Goal: Task Accomplishment & Management: Complete application form

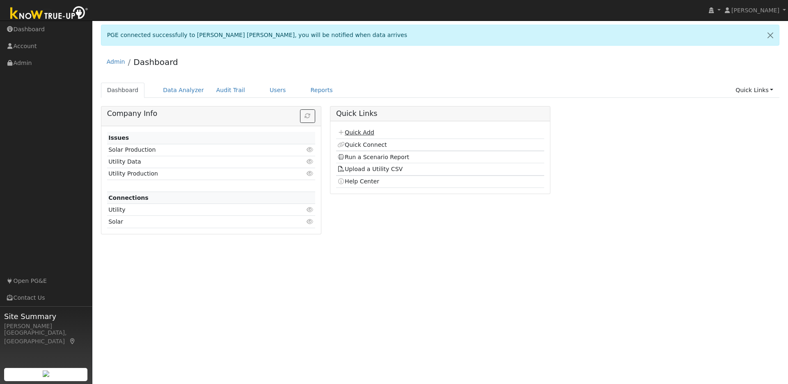
click at [367, 135] on link "Quick Add" at bounding box center [356, 132] width 37 height 7
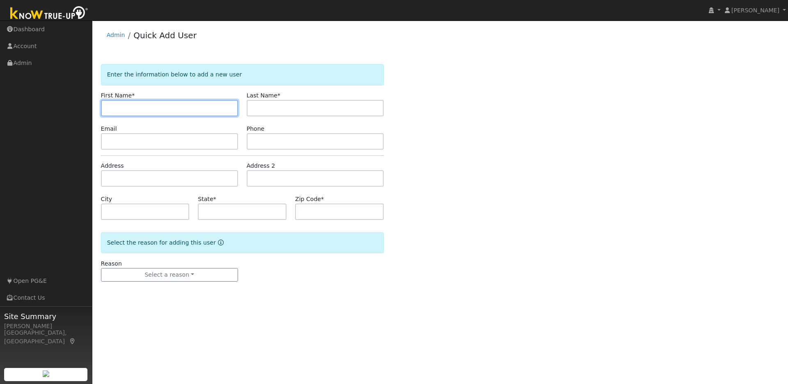
paste input "[PERSON_NAME]"
drag, startPoint x: 154, startPoint y: 107, endPoint x: 133, endPoint y: 108, distance: 21.4
click at [133, 108] on input "[PERSON_NAME]" at bounding box center [169, 108] width 137 height 16
type input "[PERSON_NAME]"
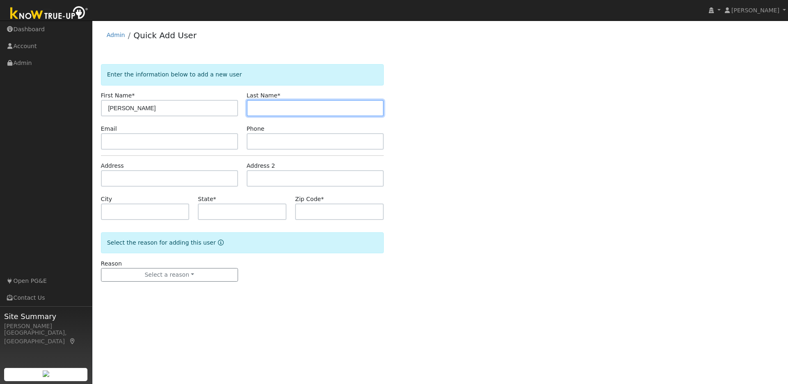
click at [260, 105] on input "text" at bounding box center [315, 108] width 137 height 16
paste input "[PERSON_NAME]"
drag, startPoint x: 278, startPoint y: 109, endPoint x: 244, endPoint y: 108, distance: 34.9
click at [244, 108] on div "Last Name * Matthew Feeney" at bounding box center [315, 103] width 146 height 25
type input "Feeney"
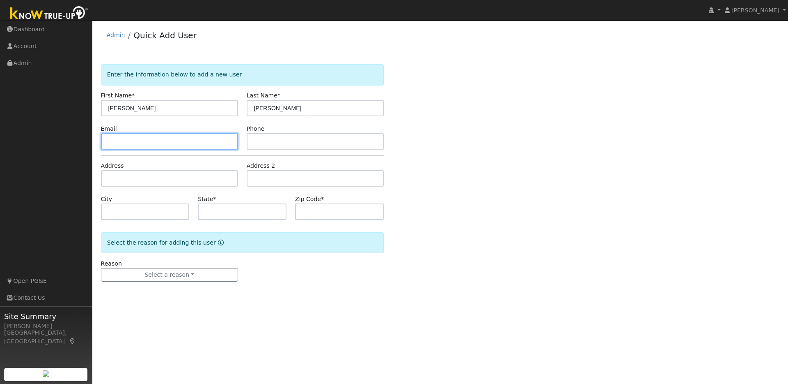
drag, startPoint x: 175, startPoint y: 146, endPoint x: 228, endPoint y: 139, distance: 53.4
click at [177, 145] on input "text" at bounding box center [169, 141] width 137 height 16
paste input "feendo@gmail.com"
type input "feendo@gmail.com"
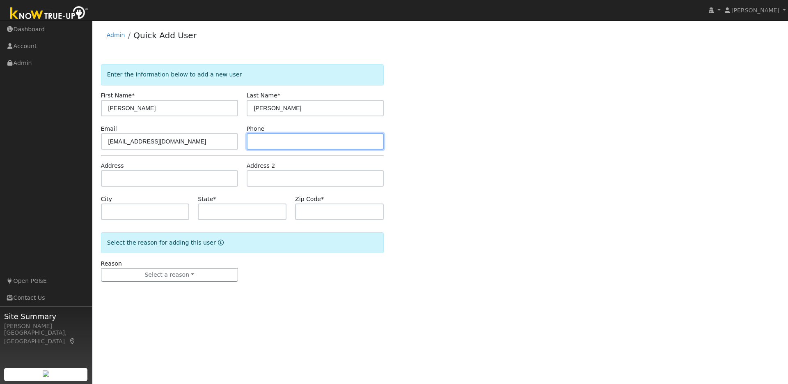
click at [292, 139] on input "text" at bounding box center [315, 141] width 137 height 16
paste input "4153355912"
type input "4153355912"
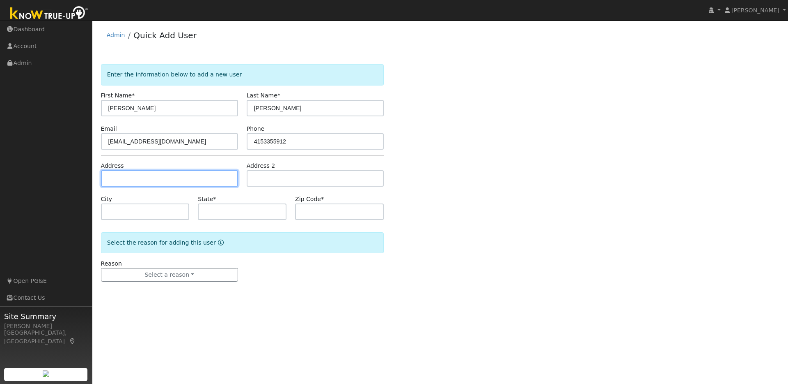
click at [170, 182] on input "text" at bounding box center [169, 178] width 137 height 16
paste input "4115 Shafter Avenue Oakland, California 94609, US"
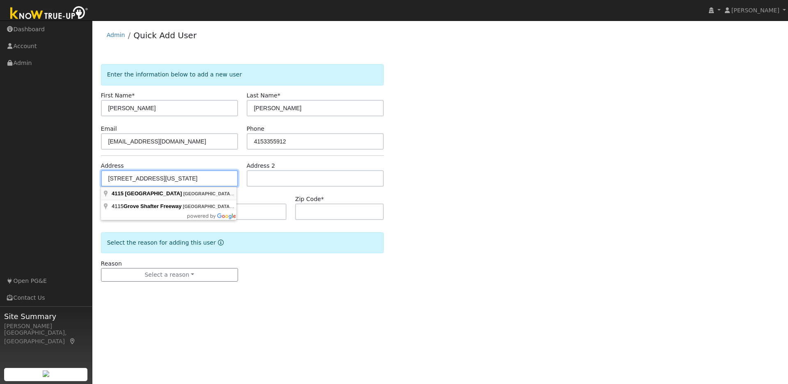
type input "4115 Shafter Avenue"
type input "Oakland"
type input "CA"
type input "94609"
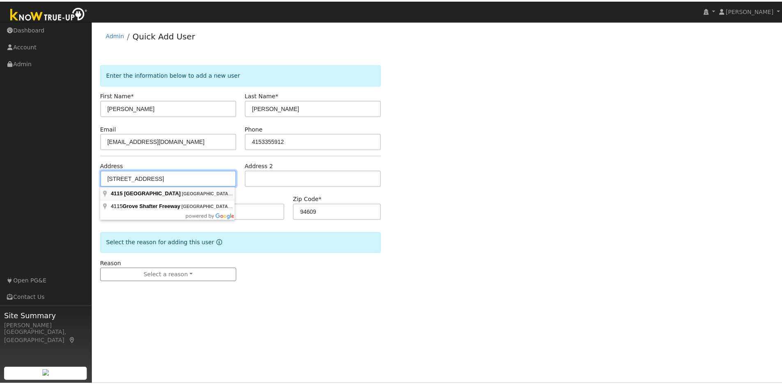
scroll to position [0, 0]
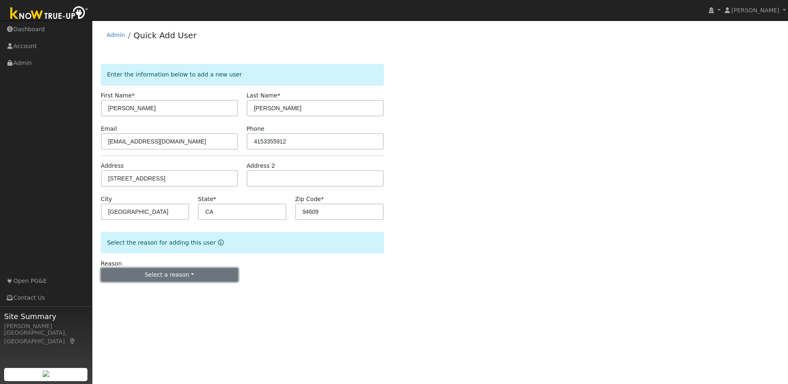
click at [205, 277] on button "Select a reason" at bounding box center [169, 275] width 137 height 14
click at [133, 295] on link "New lead" at bounding box center [146, 291] width 91 height 11
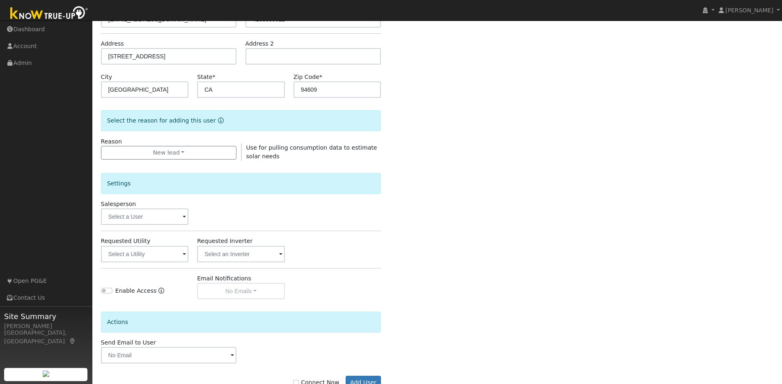
scroll to position [148, 0]
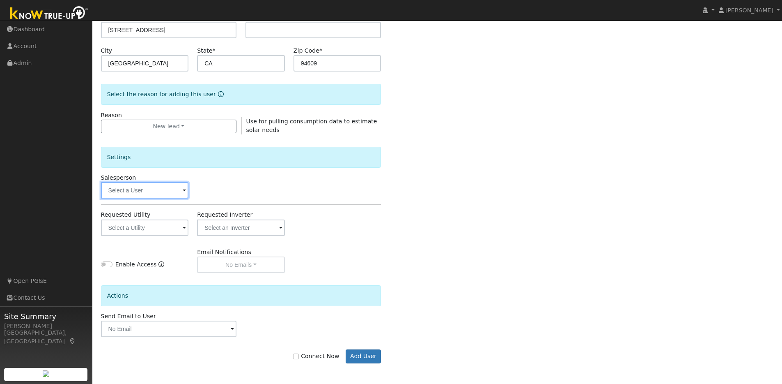
click at [182, 192] on input "text" at bounding box center [145, 190] width 88 height 16
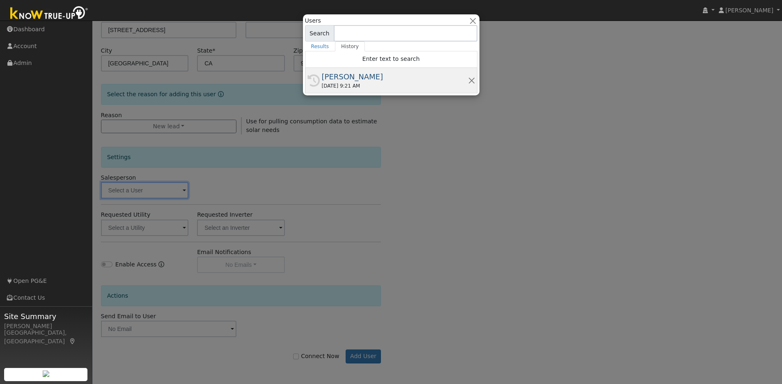
click at [369, 80] on div "[PERSON_NAME]" at bounding box center [395, 76] width 146 height 11
type input "[PERSON_NAME]"
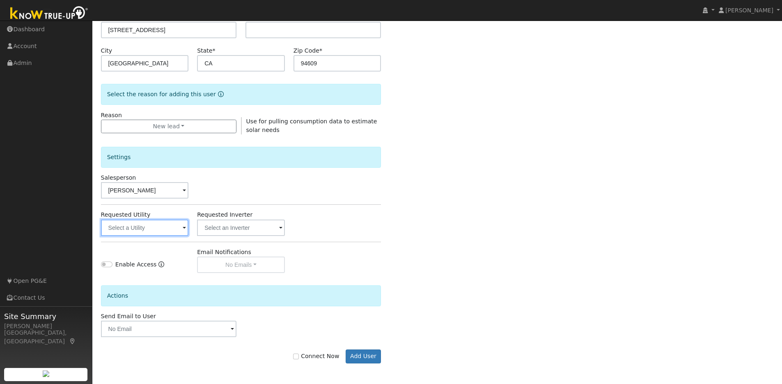
click at [180, 231] on input "text" at bounding box center [145, 227] width 88 height 16
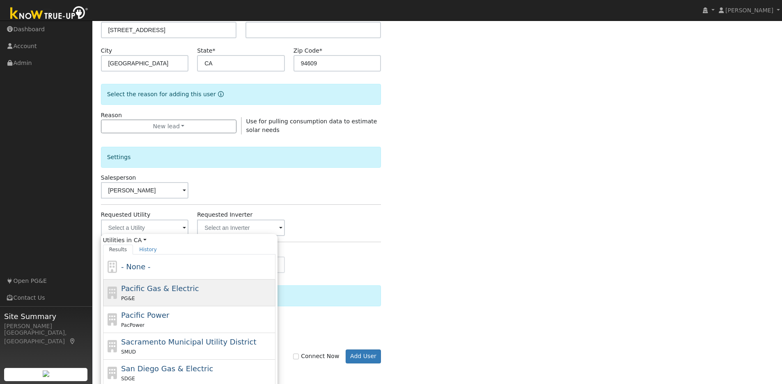
click at [154, 292] on span "Pacific Gas & Electric" at bounding box center [160, 288] width 78 height 9
type input "Pacific Gas & Electric"
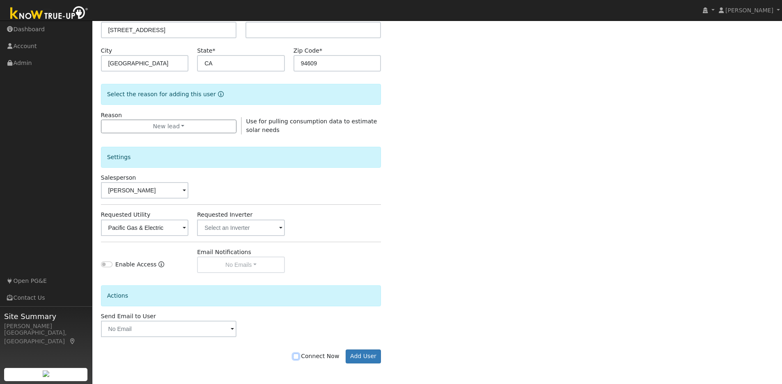
click at [299, 356] on input "Connect Now" at bounding box center [296, 356] width 6 height 6
checkbox input "true"
click at [365, 352] on button "Add User" at bounding box center [364, 356] width 36 height 14
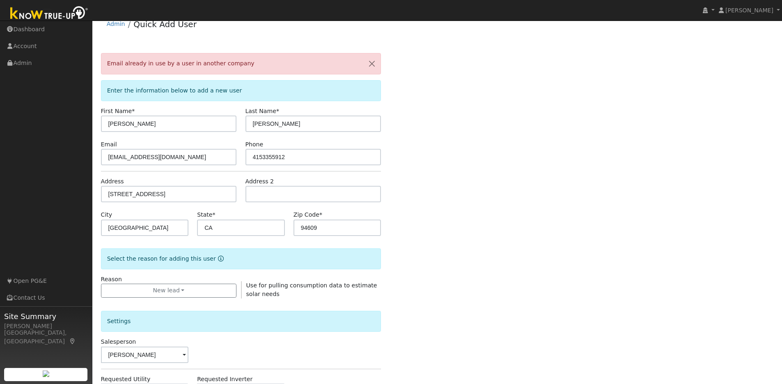
scroll to position [0, 0]
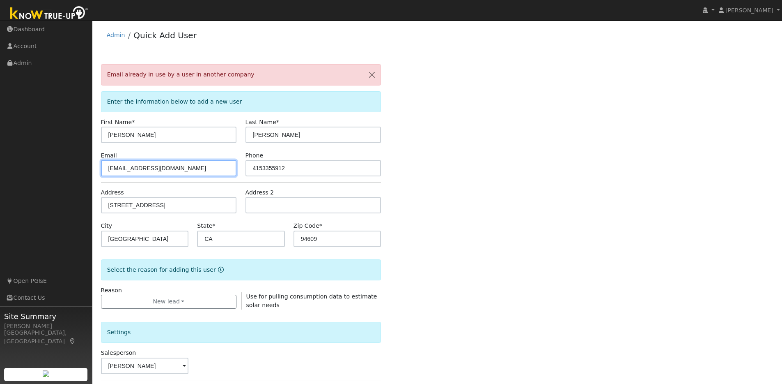
drag, startPoint x: 165, startPoint y: 170, endPoint x: 90, endPoint y: 166, distance: 74.4
click at [90, 166] on div "installed Chris Jones Chris Jones Profile My Company Help Center Terms Of Servi…" at bounding box center [391, 290] width 782 height 538
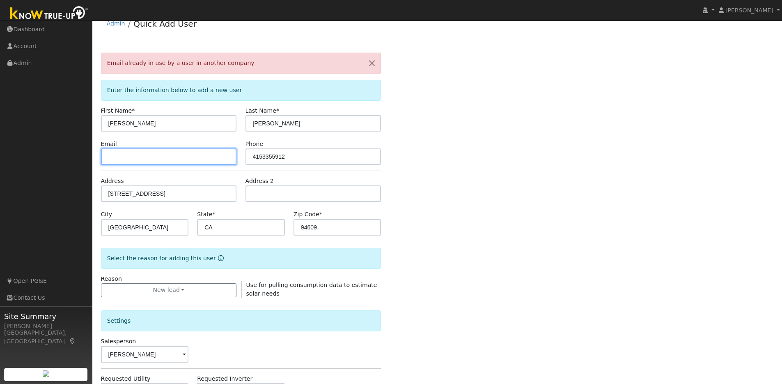
scroll to position [46, 0]
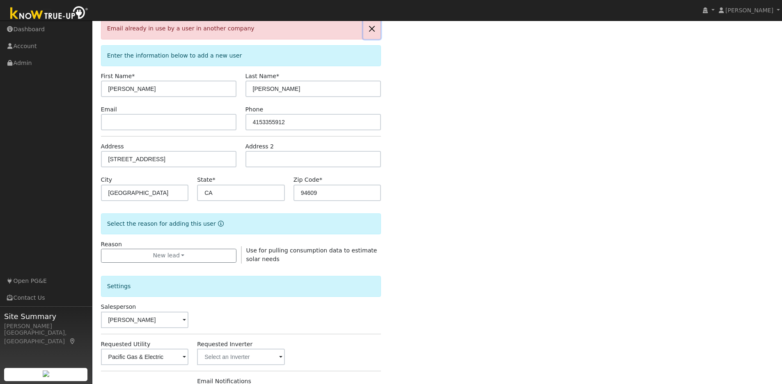
click at [370, 28] on button "button" at bounding box center [371, 28] width 17 height 20
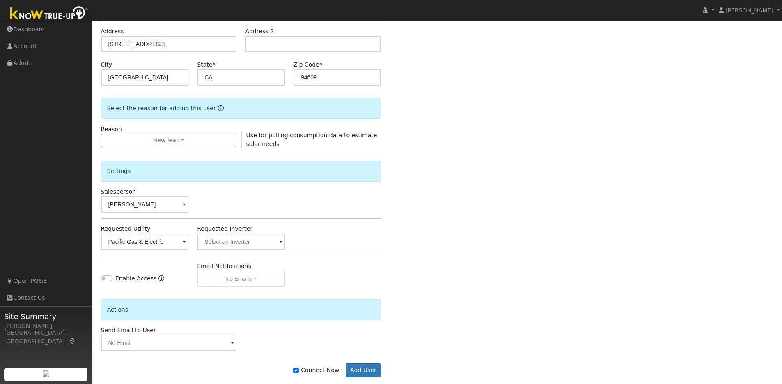
scroll to position [148, 0]
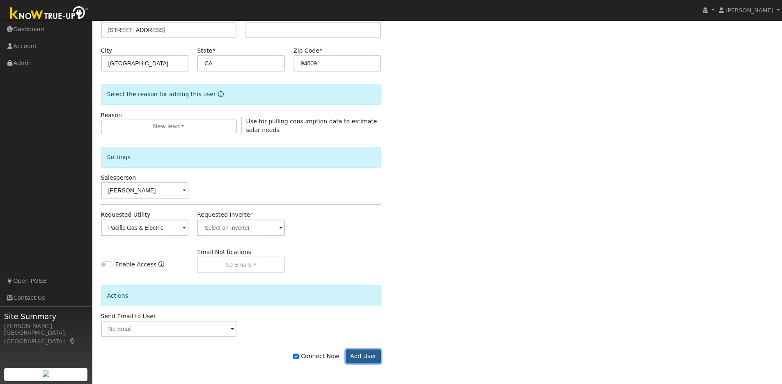
click at [364, 359] on button "Add User" at bounding box center [364, 356] width 36 height 14
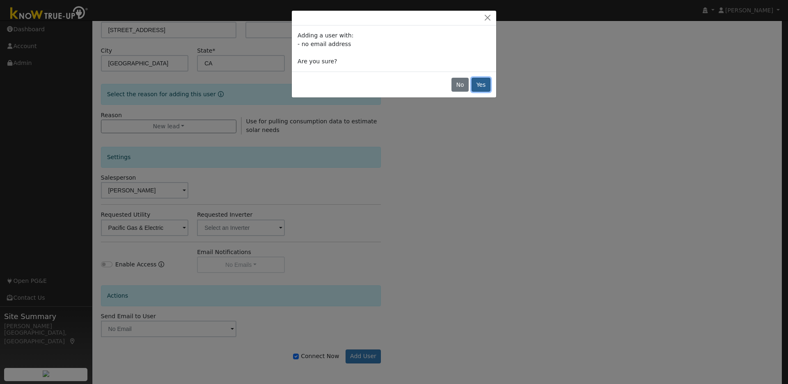
click at [479, 84] on button "Yes" at bounding box center [481, 85] width 19 height 14
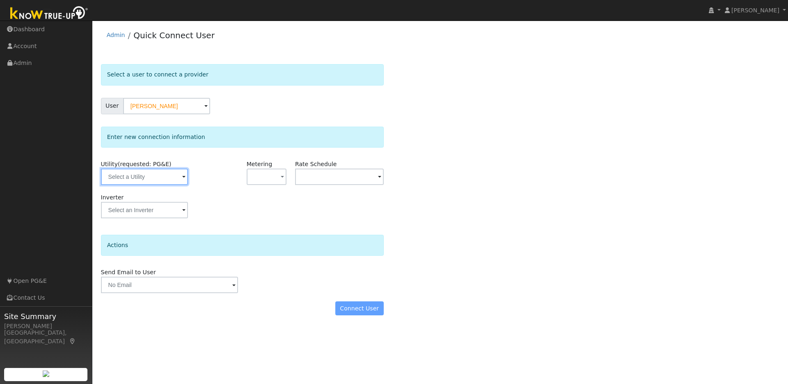
click at [166, 181] on input "text" at bounding box center [144, 176] width 87 height 16
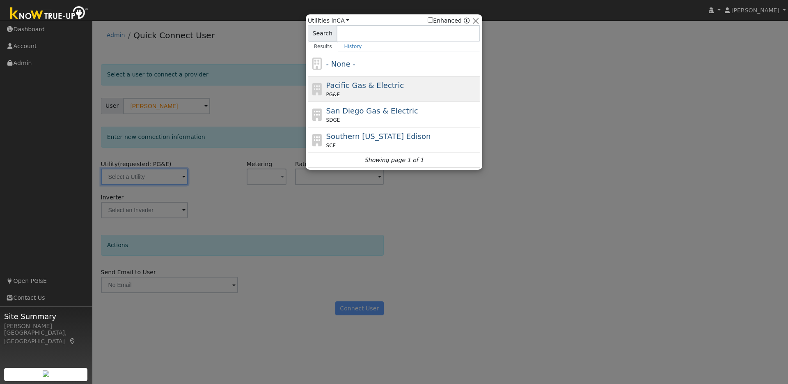
click at [349, 86] on span "Pacific Gas & Electric" at bounding box center [365, 85] width 78 height 9
type input "PG&E"
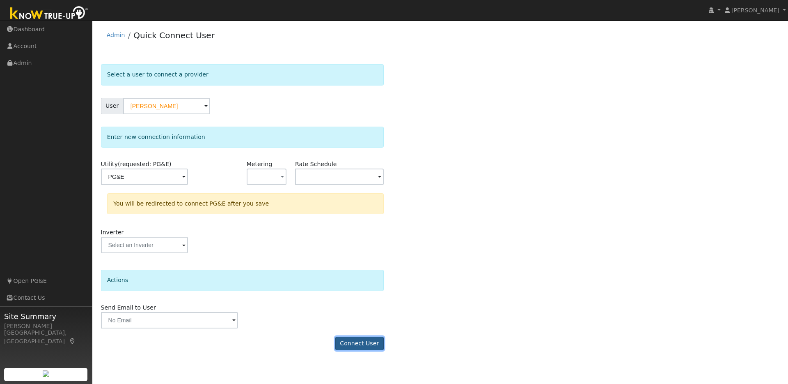
click at [368, 345] on button "Connect User" at bounding box center [360, 343] width 48 height 14
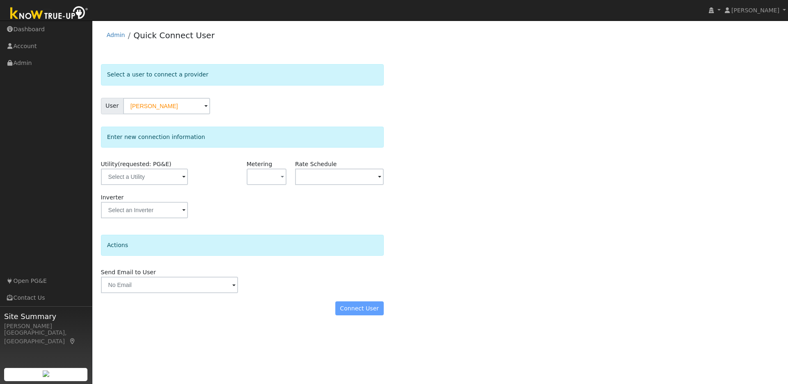
click at [69, 16] on img at bounding box center [49, 14] width 86 height 18
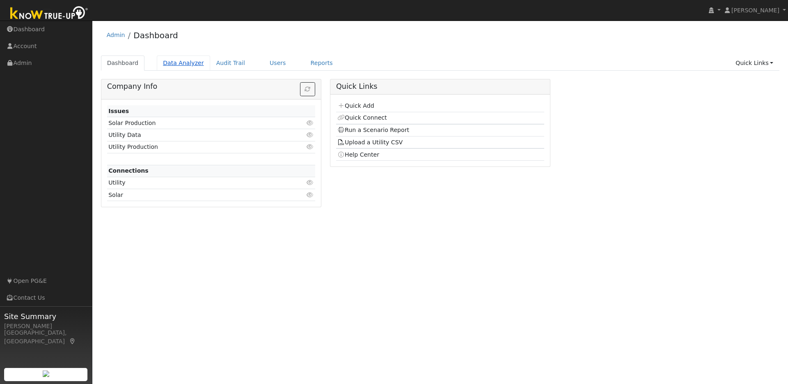
click at [194, 62] on link "Data Analyzer" at bounding box center [183, 62] width 53 height 15
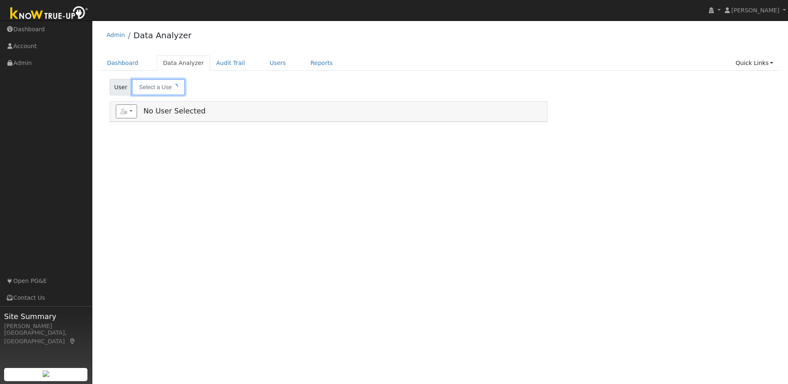
type input "Chip Kirby"
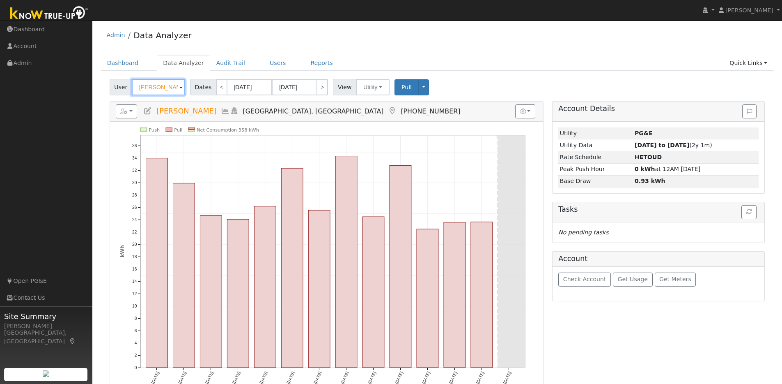
drag, startPoint x: 170, startPoint y: 87, endPoint x: 114, endPoint y: 87, distance: 55.9
click at [114, 87] on div "User Chip Kirby" at bounding box center [149, 87] width 78 height 16
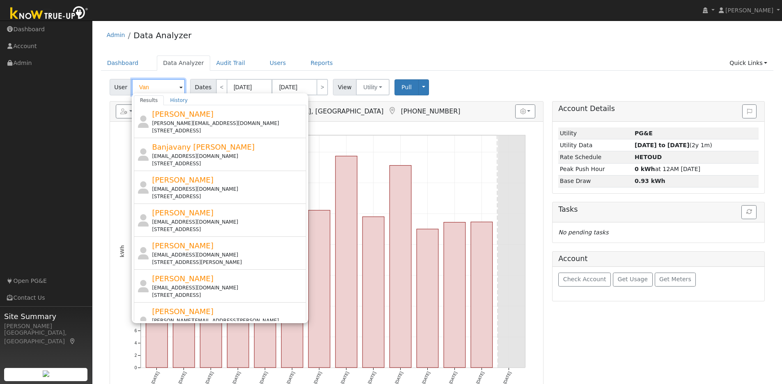
type input "Van"
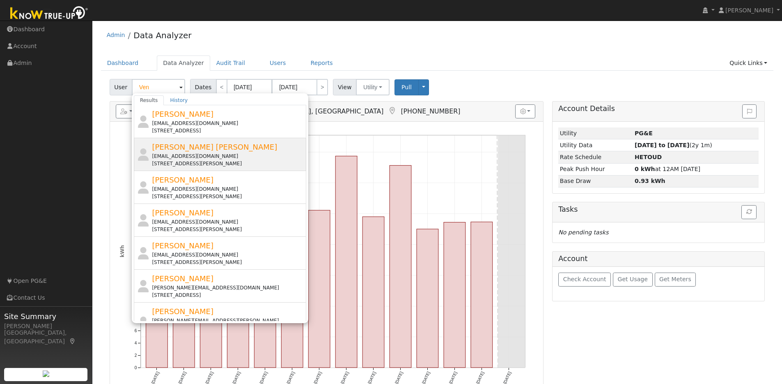
click at [259, 150] on div "Venkata Mayukha Cheekati cvmayukha@gmail.com 1137 Caroline Court, Livermore, CA…" at bounding box center [228, 154] width 152 height 26
type input "[PERSON_NAME] [PERSON_NAME]"
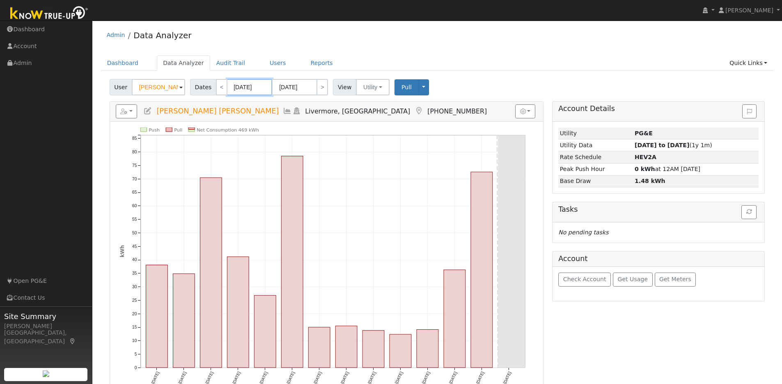
click at [266, 86] on input "[DATE]" at bounding box center [249, 87] width 45 height 16
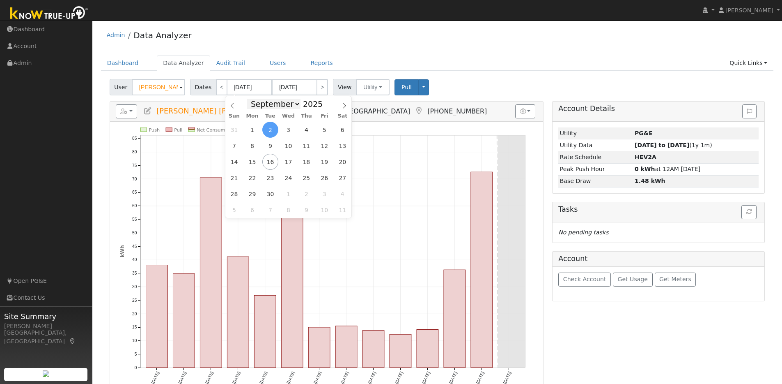
click at [297, 104] on select "January February March April May June July August September October November De…" at bounding box center [274, 104] width 54 height 10
select select "0"
click at [249, 99] on select "January February March April May June July August September October November De…" at bounding box center [274, 104] width 54 height 10
click at [287, 125] on span "1" at bounding box center [288, 130] width 16 height 16
type input "[DATE]"
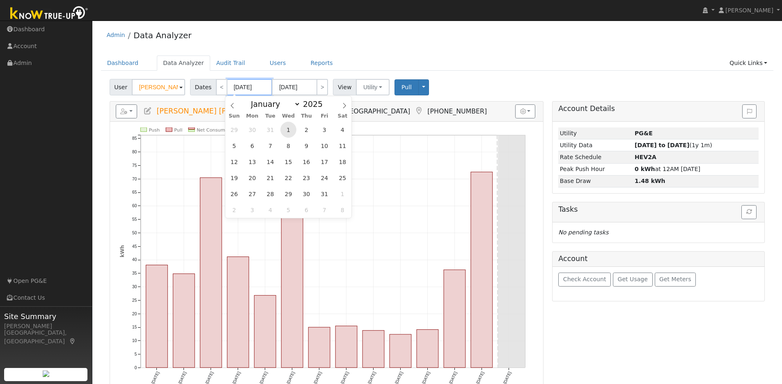
type input "01/31/2025"
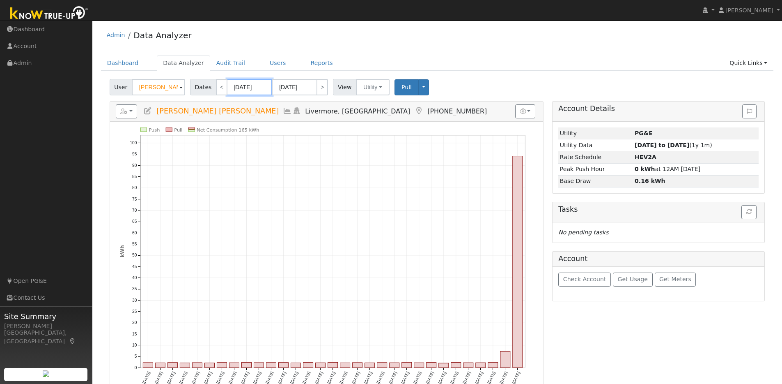
click at [262, 86] on input "[DATE]" at bounding box center [249, 87] width 45 height 16
click at [324, 104] on span at bounding box center [327, 106] width 6 height 5
type input "2024"
click at [258, 127] on span "1" at bounding box center [252, 130] width 16 height 16
type input "[DATE]"
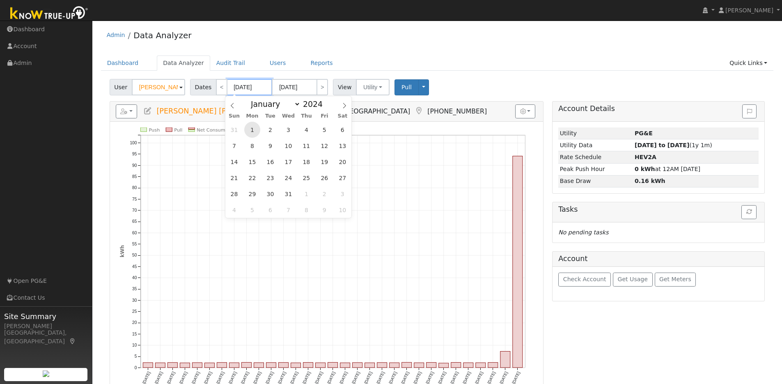
type input "[DATE]"
type input "2024"
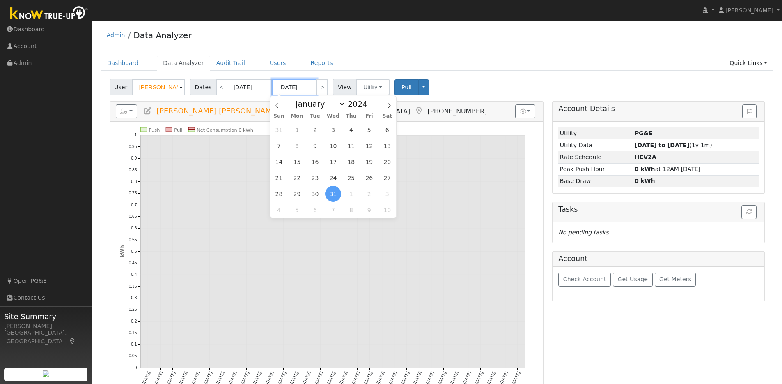
click at [309, 85] on input "[DATE]" at bounding box center [294, 87] width 45 height 16
click at [339, 104] on select "January February March April May June July August September October November De…" at bounding box center [319, 104] width 54 height 10
select select "11"
click at [294, 99] on select "January February March April May June July August September October November De…" at bounding box center [319, 104] width 54 height 10
click at [314, 195] on span "31" at bounding box center [315, 194] width 16 height 16
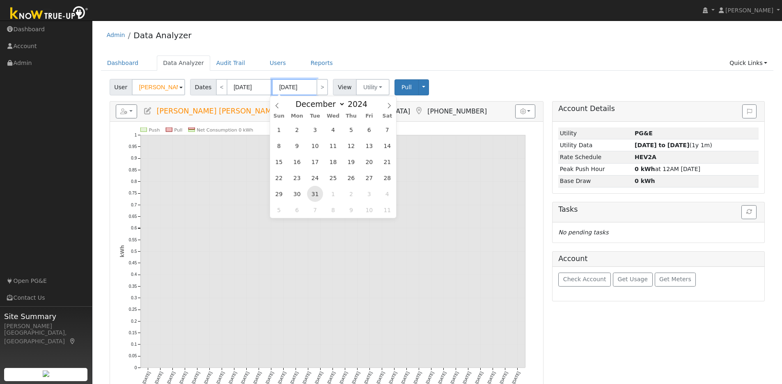
type input "[DATE]"
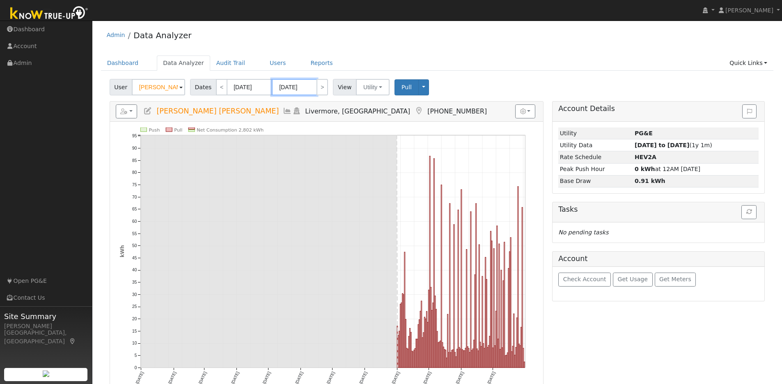
click at [310, 87] on input "[DATE]" at bounding box center [294, 87] width 45 height 16
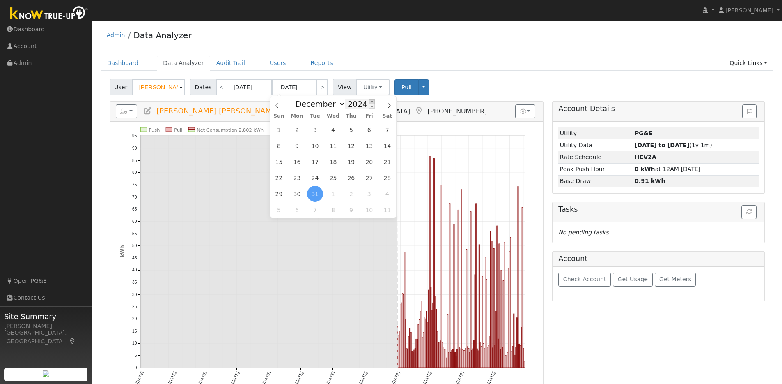
click at [369, 100] on span at bounding box center [372, 101] width 6 height 5
type input "2025"
click at [334, 191] on span "31" at bounding box center [333, 194] width 16 height 16
type input "[DATE]"
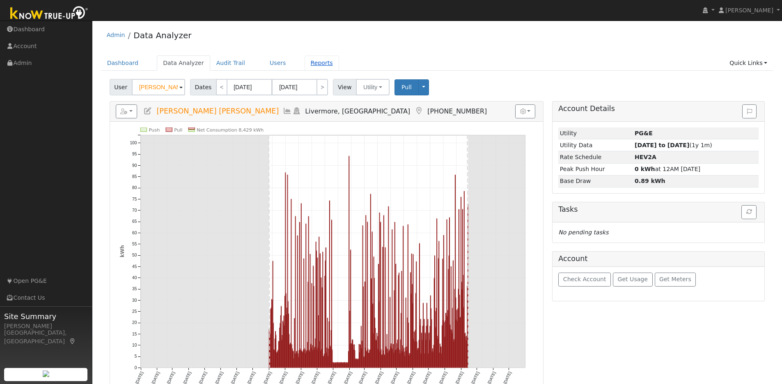
click at [318, 63] on link "Reports" at bounding box center [322, 62] width 34 height 15
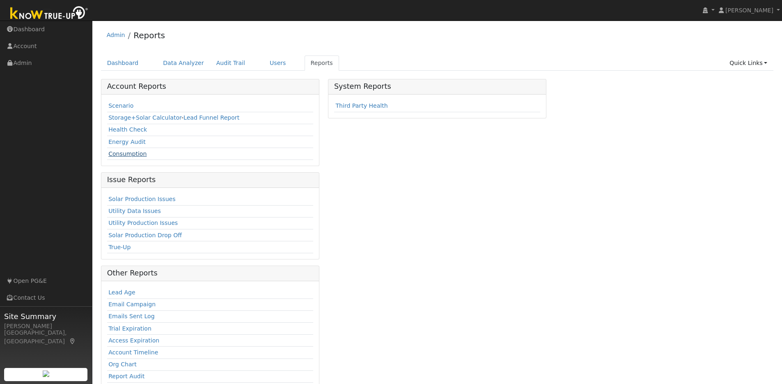
click at [142, 152] on link "Consumption" at bounding box center [127, 153] width 38 height 7
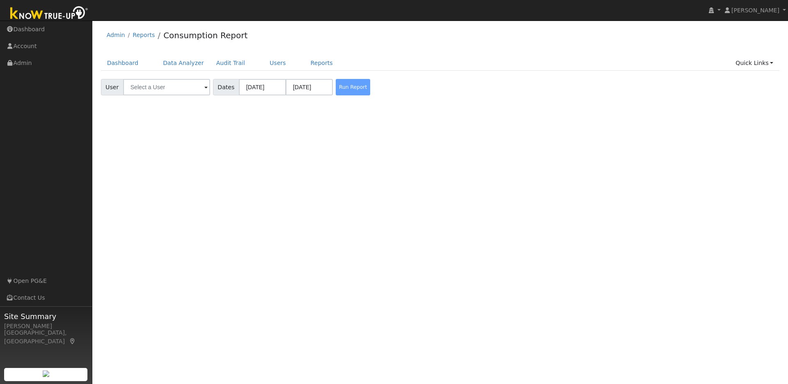
click at [205, 89] on span at bounding box center [206, 87] width 3 height 9
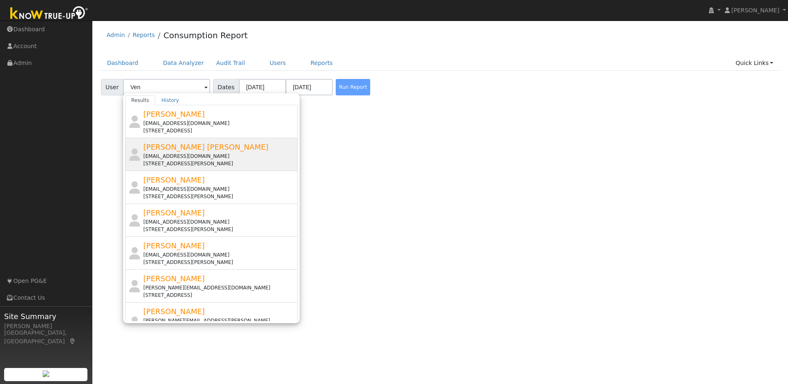
click at [240, 152] on div "[EMAIL_ADDRESS][DOMAIN_NAME]" at bounding box center [219, 155] width 152 height 7
type input "[PERSON_NAME] [PERSON_NAME]"
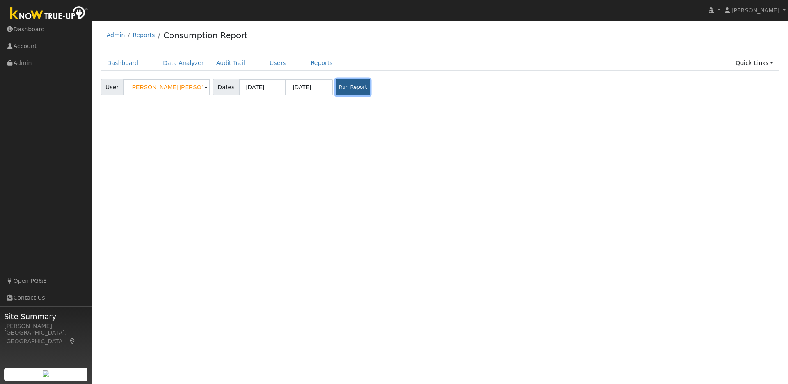
click at [343, 89] on button "Run Report" at bounding box center [353, 87] width 34 height 16
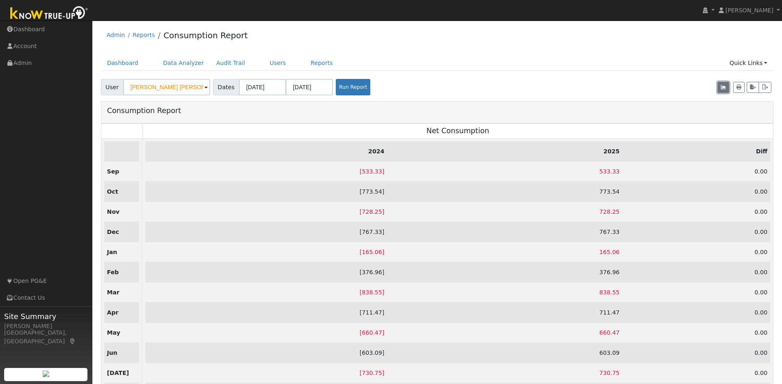
click at [726, 84] on button "button" at bounding box center [723, 87] width 11 height 11
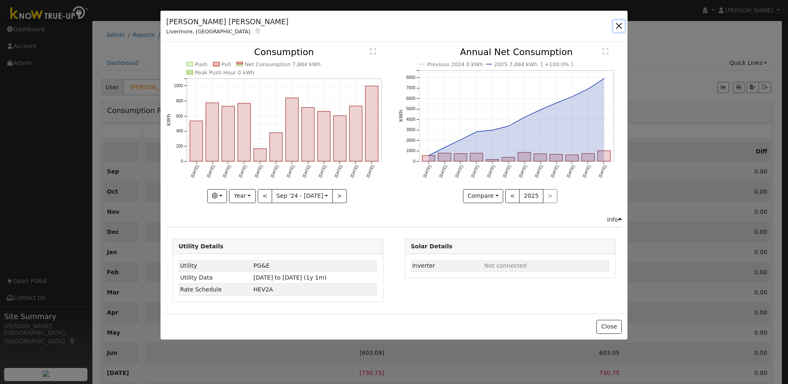
click at [617, 23] on button "button" at bounding box center [619, 25] width 11 height 11
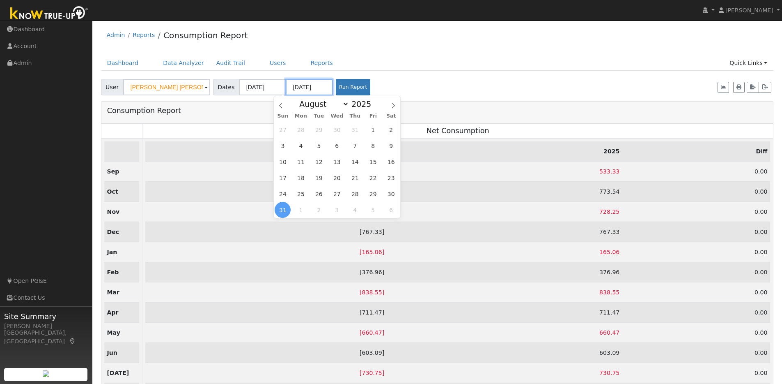
click at [315, 88] on input "[DATE]" at bounding box center [309, 87] width 47 height 16
click at [345, 104] on select "January February March April May June July August September October November De…" at bounding box center [322, 104] width 54 height 10
select select "8"
click at [298, 99] on select "January February March April May June July August September October November De…" at bounding box center [322, 104] width 54 height 10
click at [303, 130] on span "1" at bounding box center [301, 130] width 16 height 16
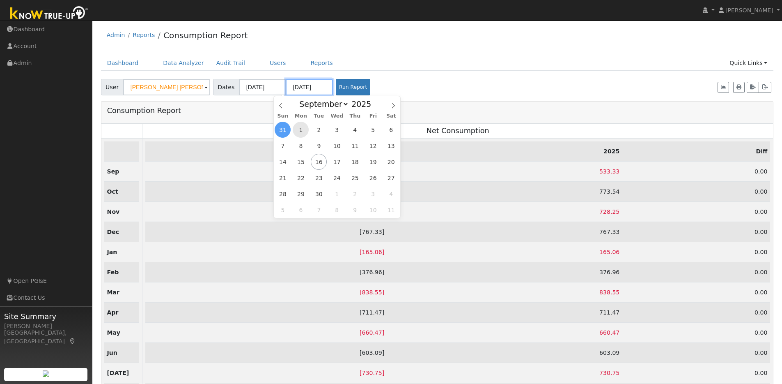
type input "[DATE]"
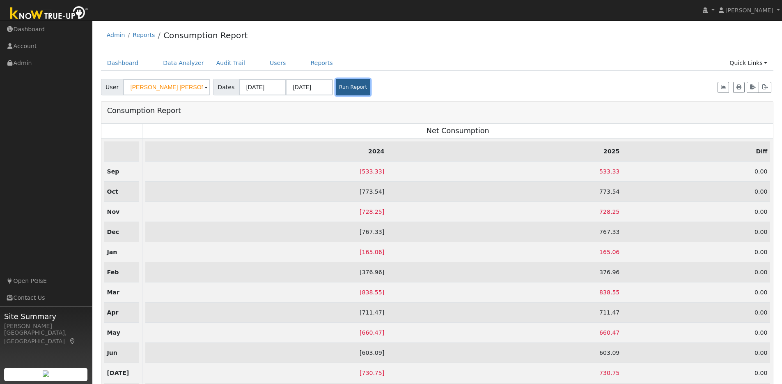
click at [336, 85] on button "Run Report" at bounding box center [353, 87] width 34 height 16
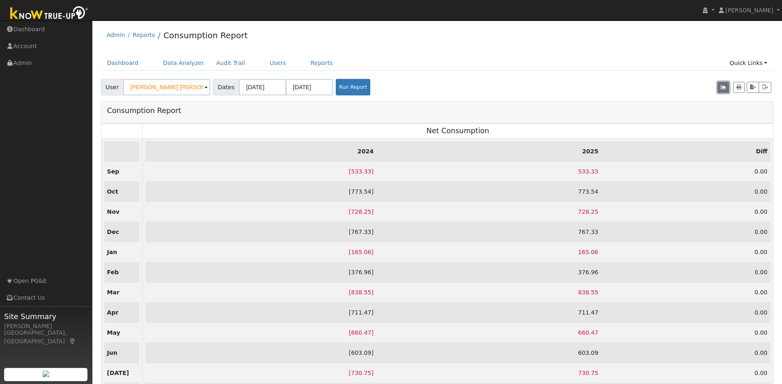
click at [725, 87] on icon "button" at bounding box center [723, 87] width 5 height 5
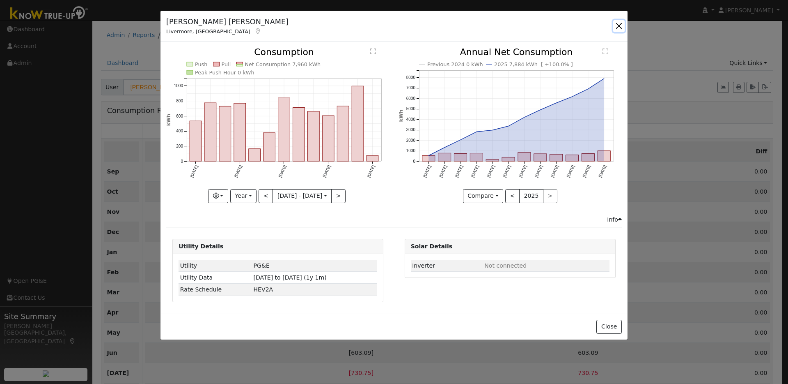
click at [616, 25] on button "button" at bounding box center [619, 25] width 11 height 11
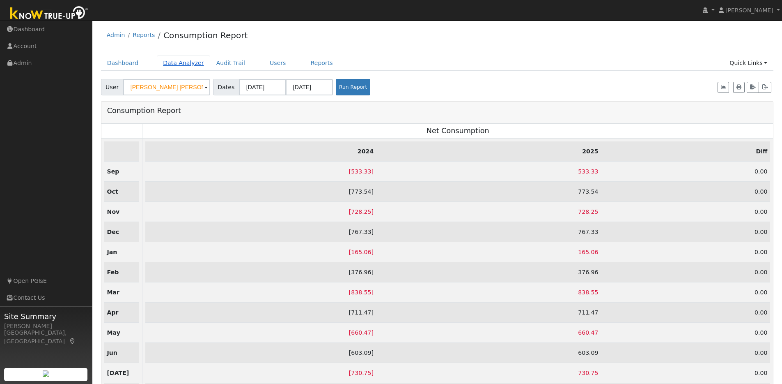
click at [184, 65] on link "Data Analyzer" at bounding box center [183, 62] width 53 height 15
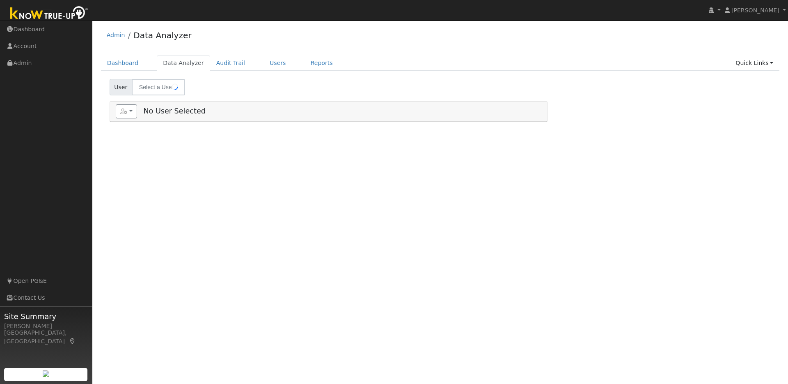
select select "8"
type input "[PERSON_NAME] [PERSON_NAME]"
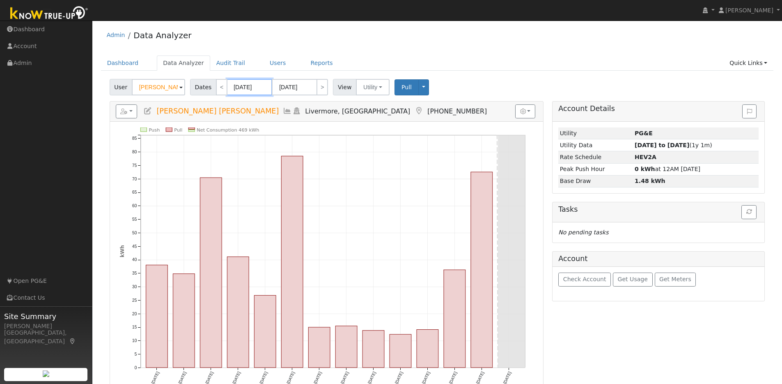
click at [264, 87] on input "[DATE]" at bounding box center [249, 87] width 45 height 16
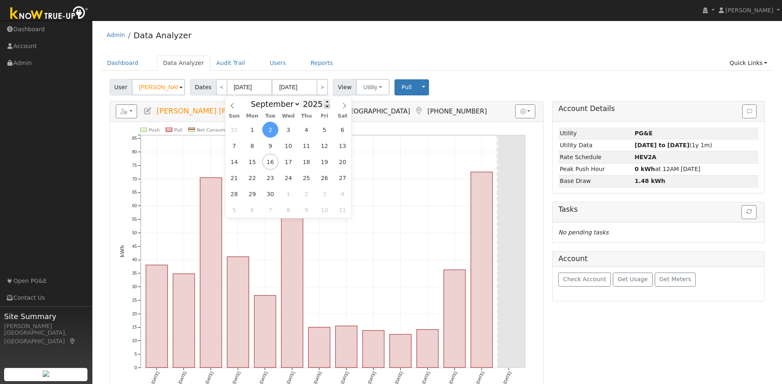
click at [324, 108] on span at bounding box center [327, 106] width 6 height 5
type input "2024"
click at [231, 130] on span "1" at bounding box center [234, 130] width 16 height 16
type input "[DATE]"
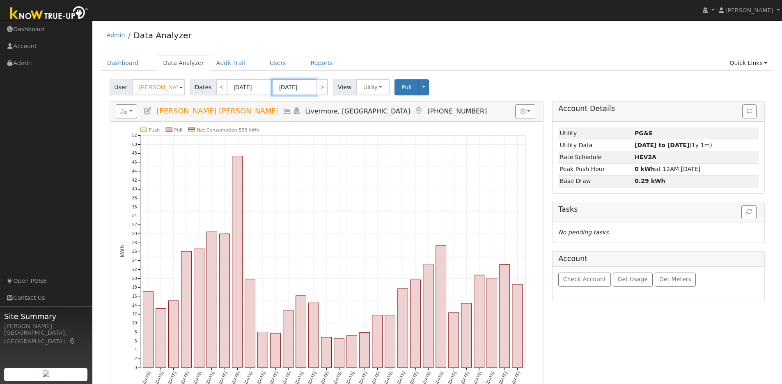
click at [310, 87] on input "[DATE]" at bounding box center [294, 87] width 45 height 16
click at [369, 107] on span at bounding box center [372, 106] width 6 height 5
click at [370, 101] on span at bounding box center [372, 101] width 6 height 5
type input "2025"
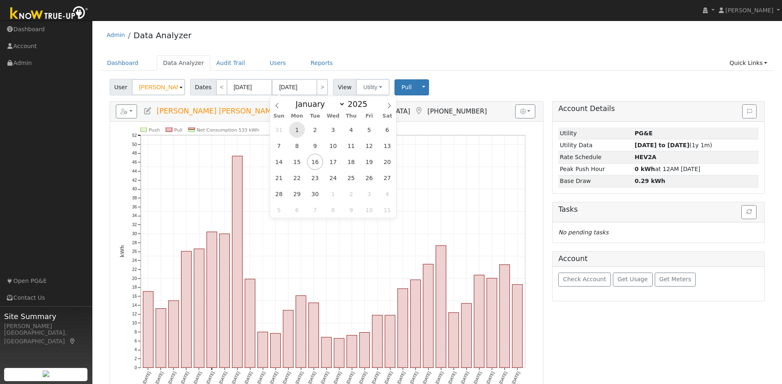
click at [296, 131] on span "1" at bounding box center [297, 130] width 16 height 16
type input "[DATE]"
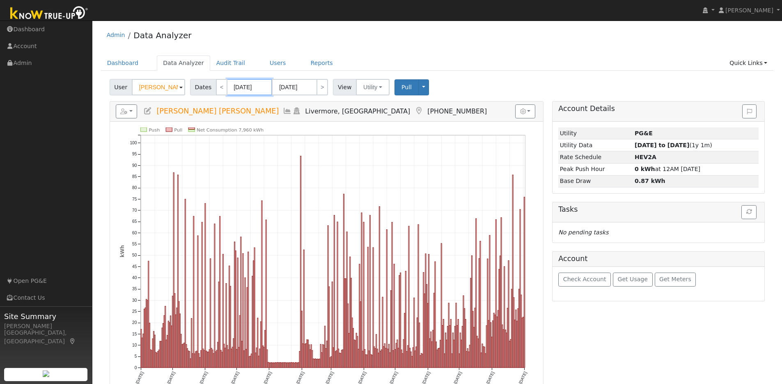
click at [264, 88] on input "[DATE]" at bounding box center [249, 87] width 45 height 16
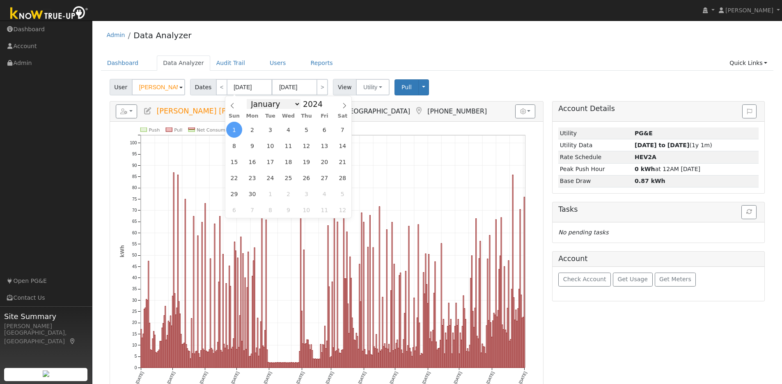
click at [297, 103] on select "January February March April May June July August September October November De…" at bounding box center [274, 104] width 54 height 10
select select "0"
click at [249, 99] on select "January February March April May June July August September October November De…" at bounding box center [274, 104] width 54 height 10
click at [254, 127] on span "1" at bounding box center [252, 130] width 16 height 16
type input "[DATE]"
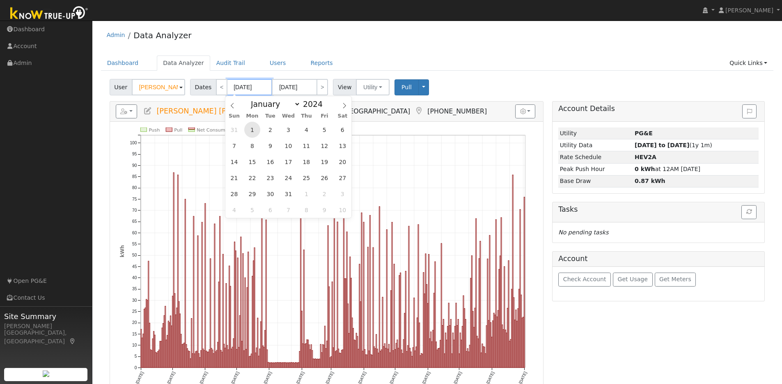
type input "[DATE]"
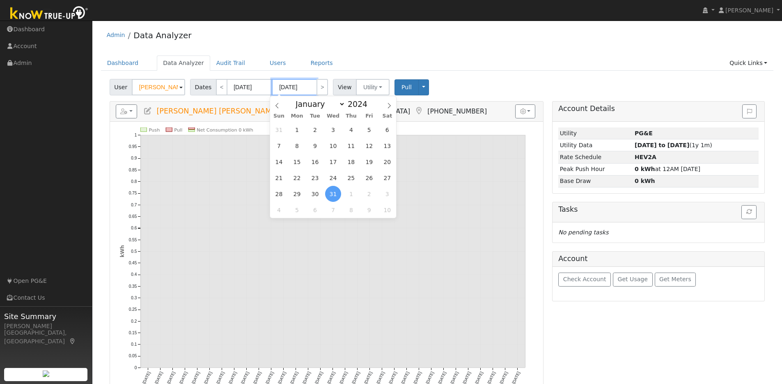
click at [312, 87] on input "[DATE]" at bounding box center [294, 87] width 45 height 16
click at [369, 102] on span at bounding box center [372, 101] width 6 height 5
type input "2025"
click at [333, 129] on span "1" at bounding box center [333, 130] width 16 height 16
type input "[DATE]"
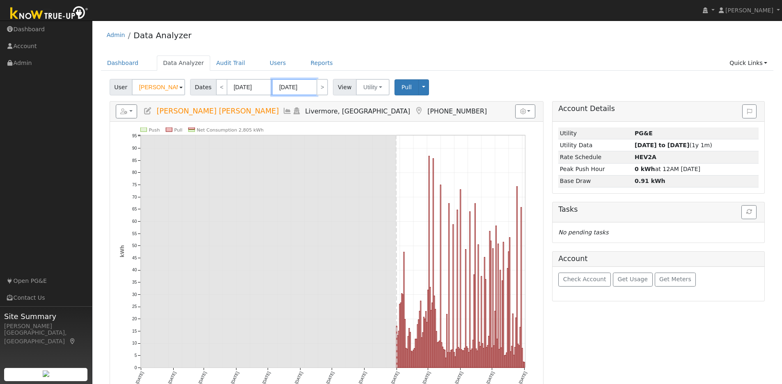
click at [313, 86] on input "[DATE]" at bounding box center [294, 87] width 45 height 16
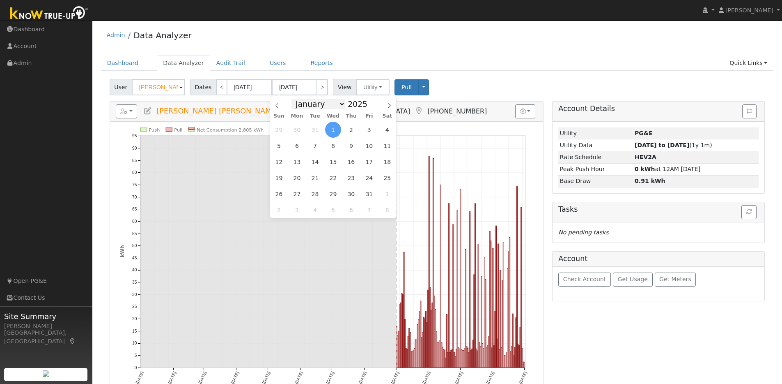
click at [341, 106] on select "January February March April May June July August September October November De…" at bounding box center [319, 104] width 54 height 10
select select "11"
click at [294, 99] on select "January February March April May June July August September October November De…" at bounding box center [319, 104] width 54 height 10
click at [331, 192] on span "31" at bounding box center [333, 194] width 16 height 16
type input "[DATE]"
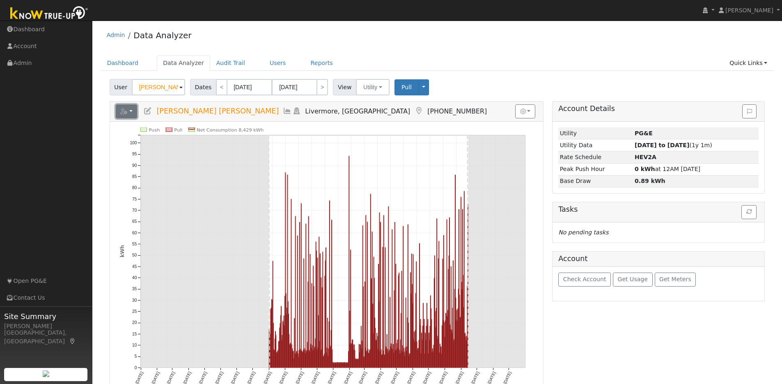
click at [131, 111] on button "button" at bounding box center [127, 111] width 22 height 14
click at [212, 147] on link "Export to CSV" at bounding box center [228, 147] width 60 height 10
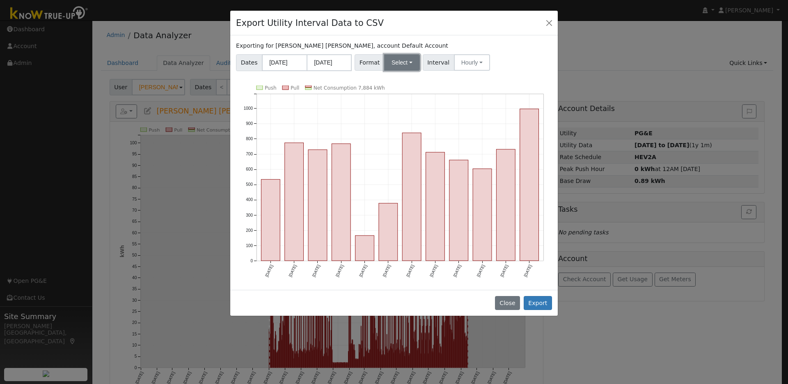
click at [412, 63] on button "Select" at bounding box center [402, 62] width 36 height 16
click at [400, 156] on link "OpenSolar" at bounding box center [412, 155] width 59 height 11
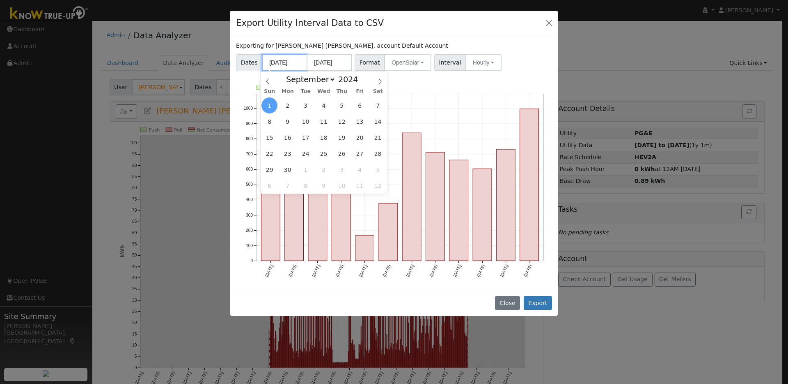
click at [301, 64] on input "[DATE]" at bounding box center [284, 62] width 45 height 17
click at [331, 80] on select "January February March April May June July August September October November De…" at bounding box center [309, 79] width 54 height 10
select select "0"
click at [285, 74] on select "January February March April May June July August September October November De…" at bounding box center [309, 79] width 54 height 10
click at [291, 103] on span "1" at bounding box center [288, 105] width 16 height 16
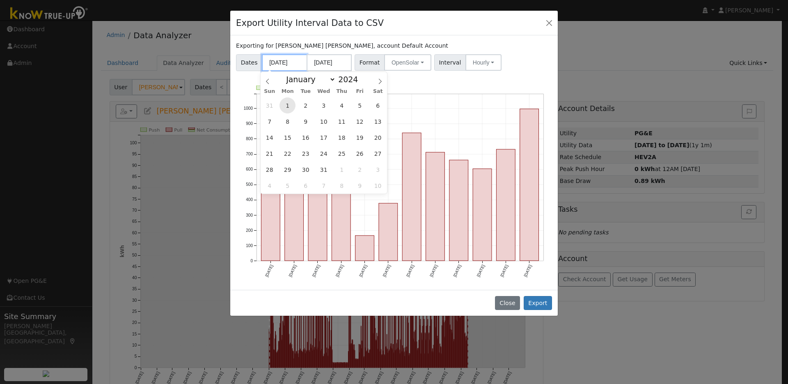
type input "[DATE]"
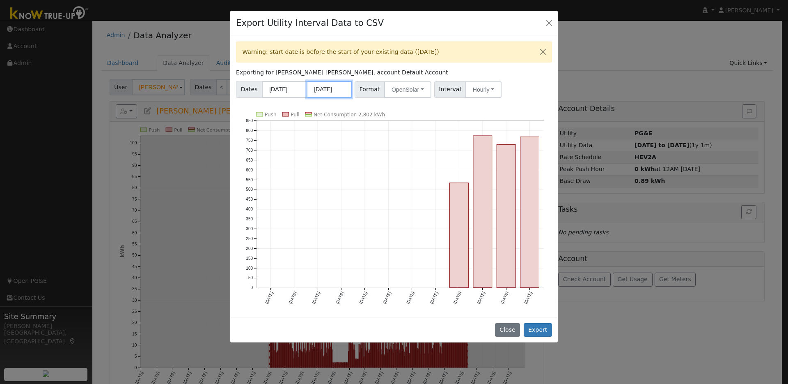
click at [344, 90] on input "[DATE]" at bounding box center [329, 89] width 45 height 17
click at [405, 105] on span at bounding box center [408, 103] width 6 height 5
type input "2025"
click at [369, 196] on span "31" at bounding box center [369, 196] width 16 height 16
type input "[DATE]"
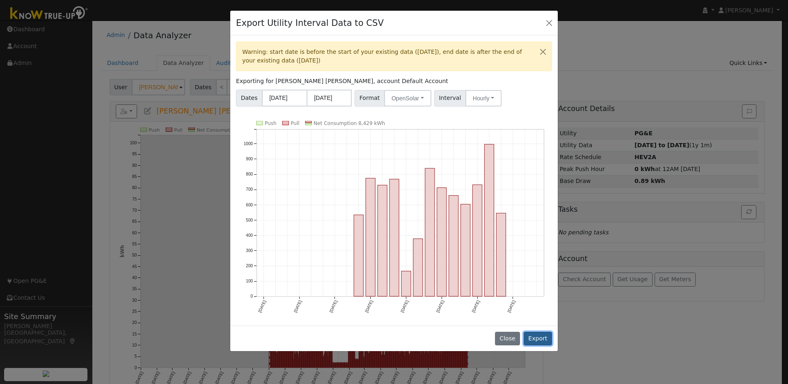
click at [538, 340] on button "Export" at bounding box center [538, 338] width 28 height 14
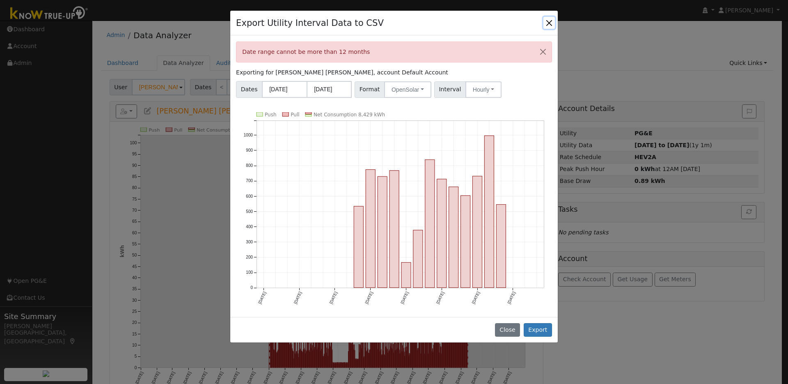
click at [551, 24] on button "Close" at bounding box center [549, 22] width 11 height 11
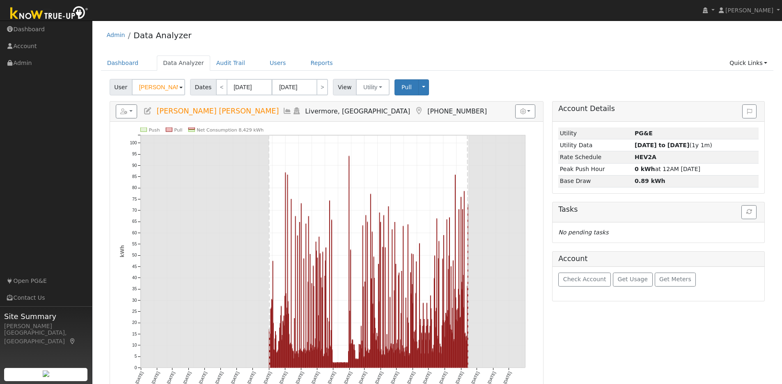
click at [138, 113] on div "Reports Scenario Health Check Energy Audit Account Timeline User Audit Trail In…" at bounding box center [128, 111] width 24 height 8
click at [128, 112] on button "button" at bounding box center [127, 111] width 22 height 14
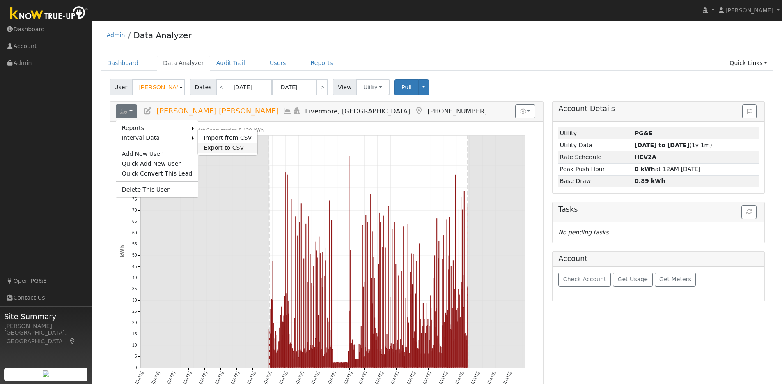
click at [227, 144] on link "Export to CSV" at bounding box center [228, 147] width 60 height 10
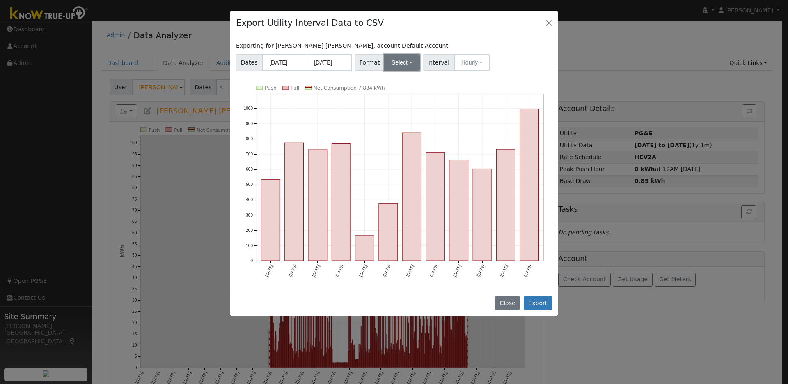
click at [403, 63] on button "Select" at bounding box center [402, 62] width 36 height 16
click at [404, 158] on link "OpenSolar" at bounding box center [412, 155] width 59 height 11
click at [536, 301] on button "Export" at bounding box center [538, 303] width 28 height 14
